Goal: Information Seeking & Learning: Learn about a topic

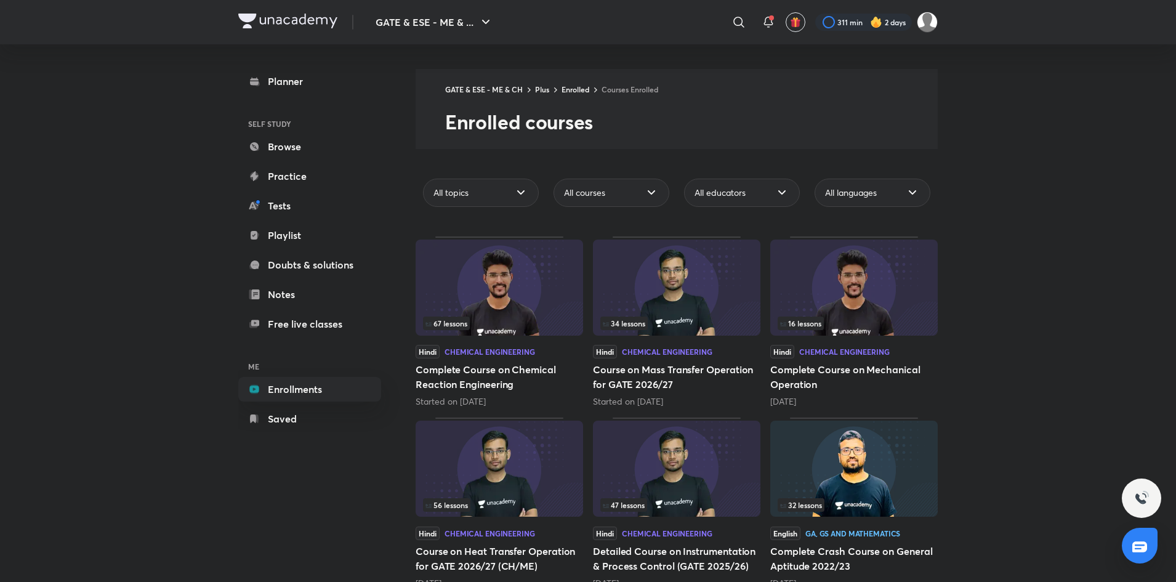
click at [530, 317] on div "67 lessons" at bounding box center [499, 324] width 153 height 14
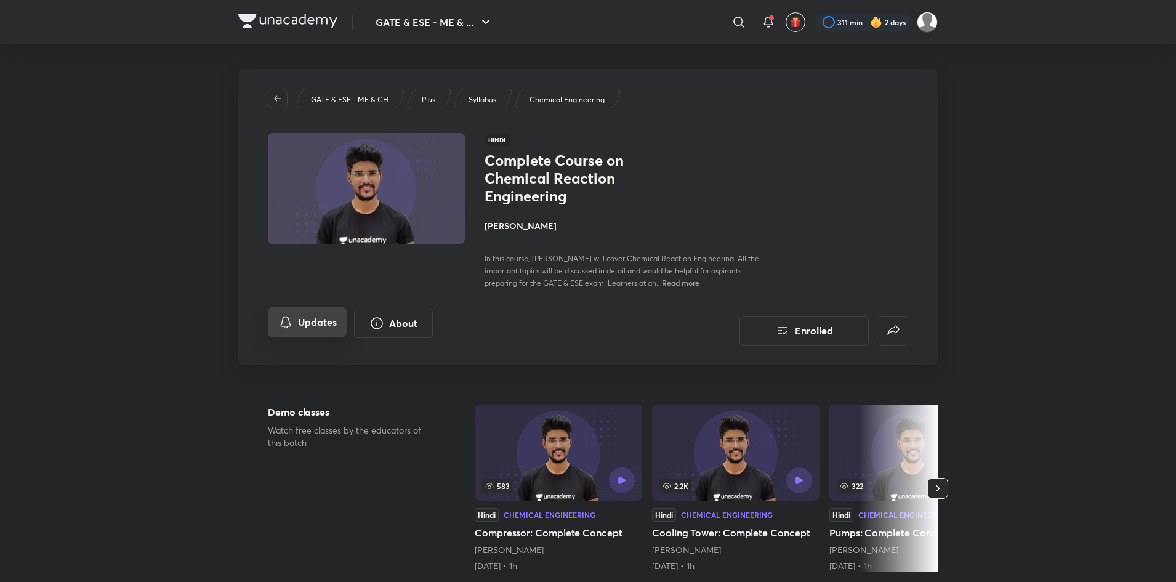
click at [312, 318] on button "Updates" at bounding box center [307, 322] width 79 height 30
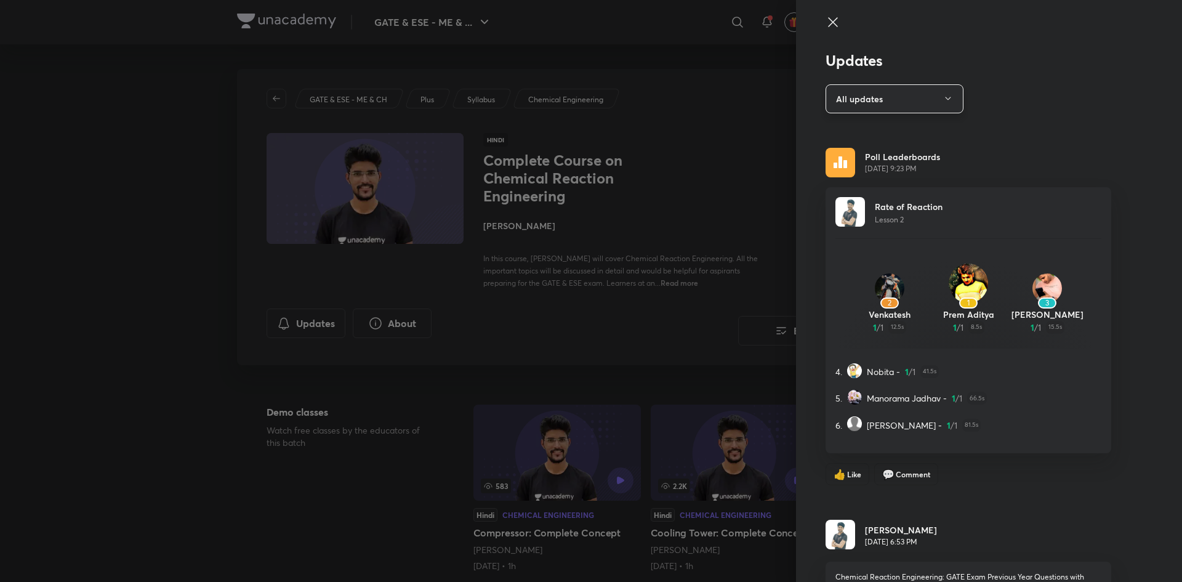
click at [885, 105] on button "All updates" at bounding box center [895, 98] width 138 height 29
click at [1097, 105] on div at bounding box center [591, 291] width 1182 height 582
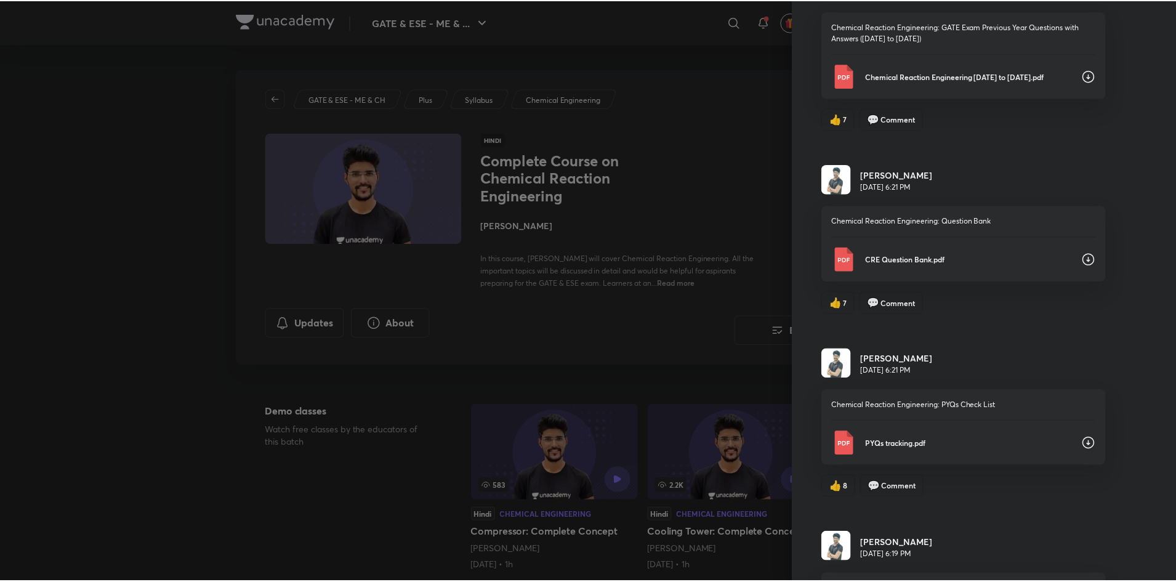
scroll to position [665, 0]
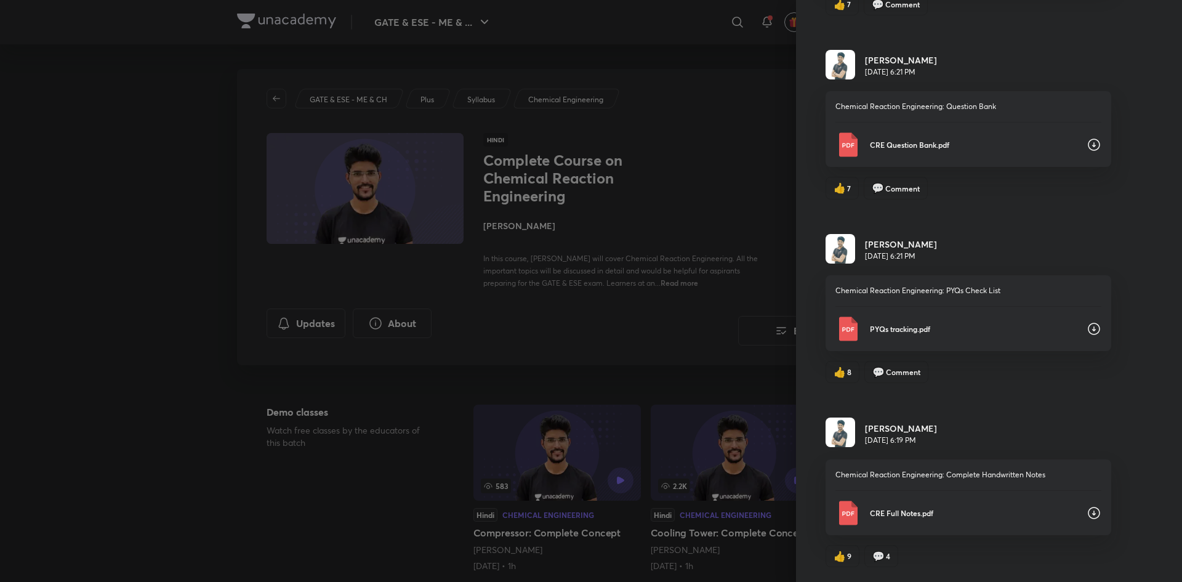
click at [678, 357] on div at bounding box center [591, 291] width 1182 height 582
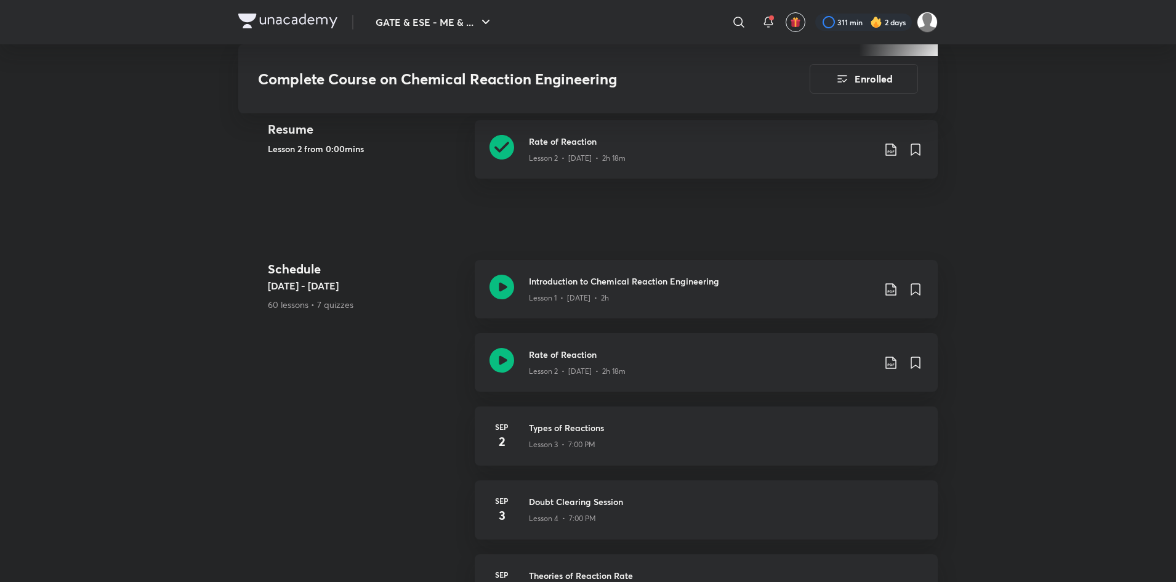
scroll to position [515, 0]
click at [690, 421] on div "[DATE] Types of Reactions Lesson 3 • 7:00 PM" at bounding box center [706, 436] width 463 height 59
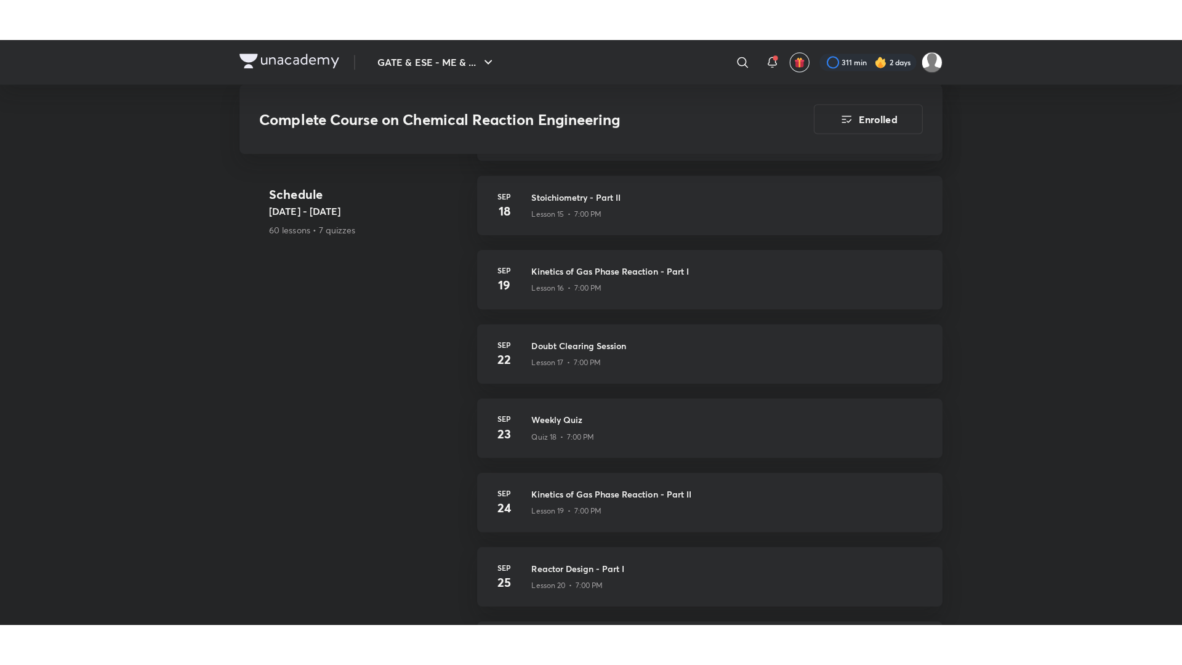
scroll to position [1675, 0]
